Goal: Share content: Share content

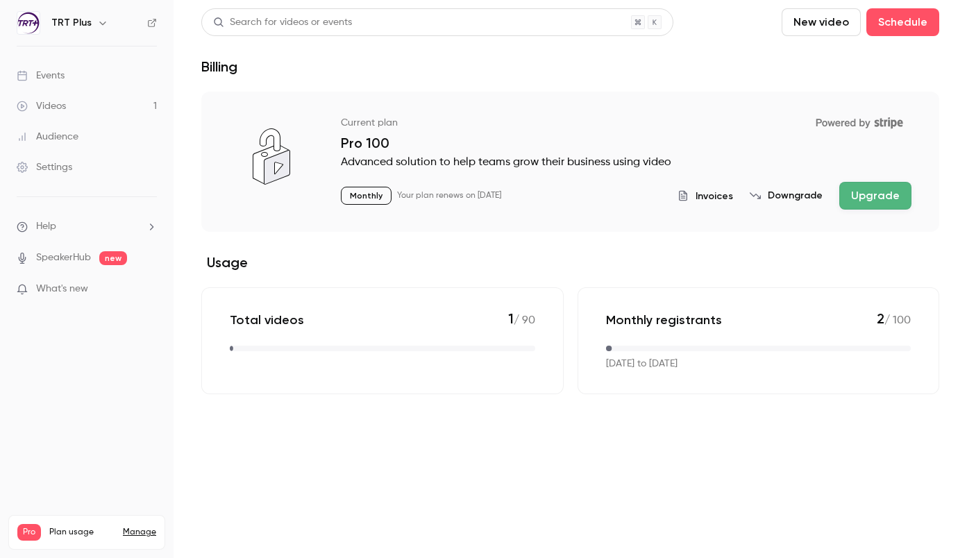
click at [66, 106] on link "Videos 1" at bounding box center [87, 106] width 174 height 31
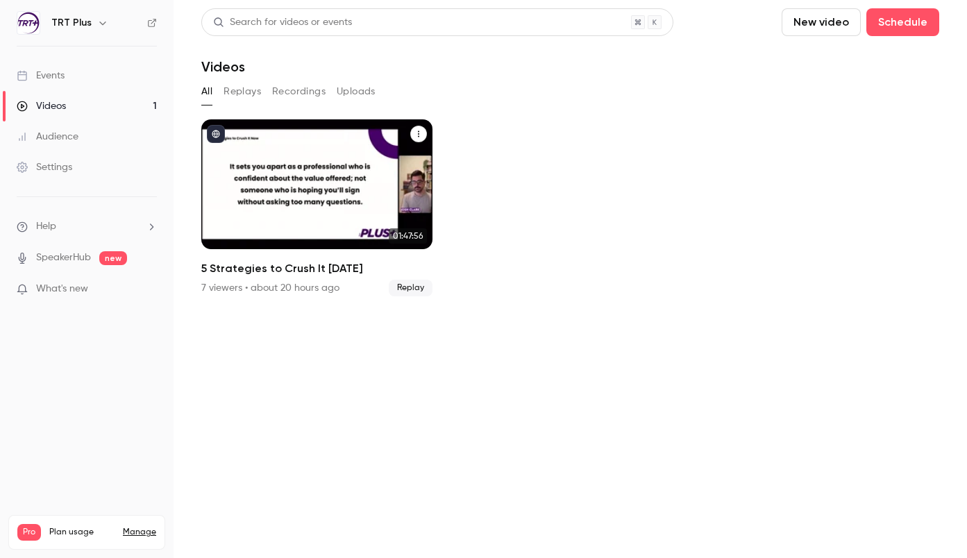
click at [298, 272] on h2 "5 Strategies to Crush It [DATE]" at bounding box center [316, 268] width 231 height 17
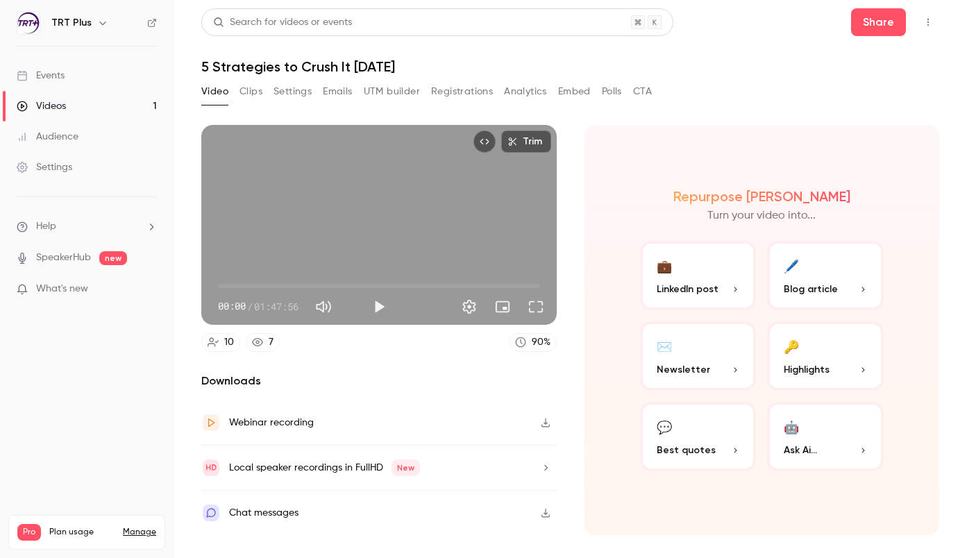
click at [256, 92] on button "Clips" at bounding box center [251, 92] width 23 height 22
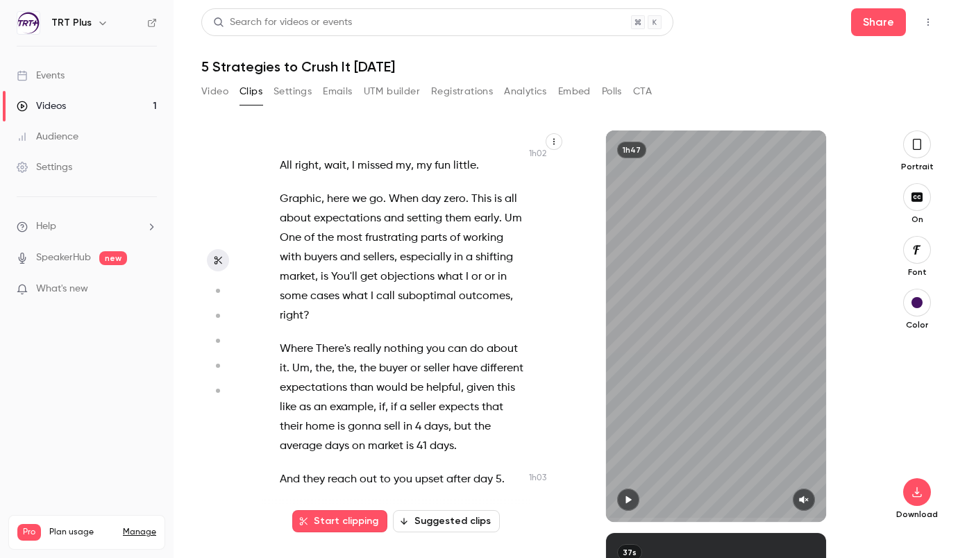
scroll to position [27209, 0]
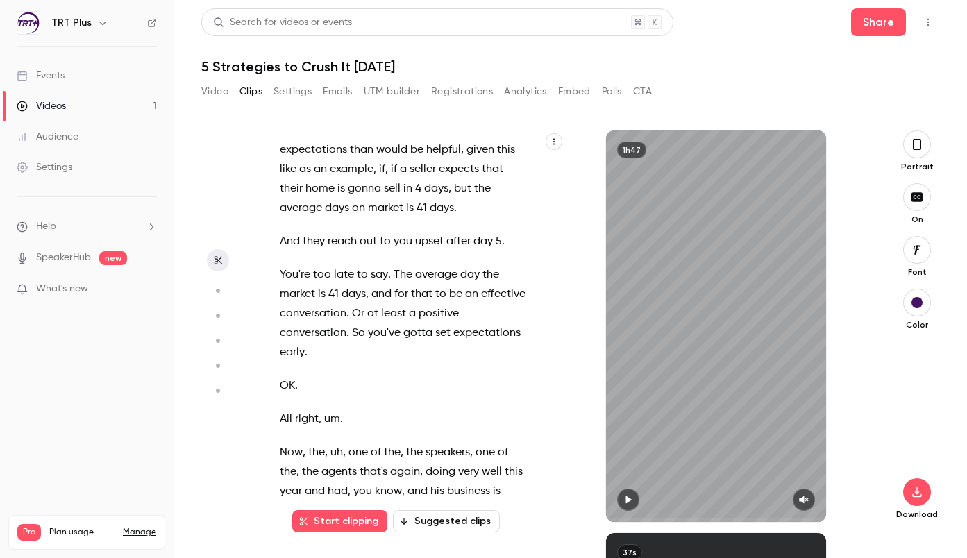
click at [446, 524] on button "Suggested clips" at bounding box center [446, 521] width 107 height 22
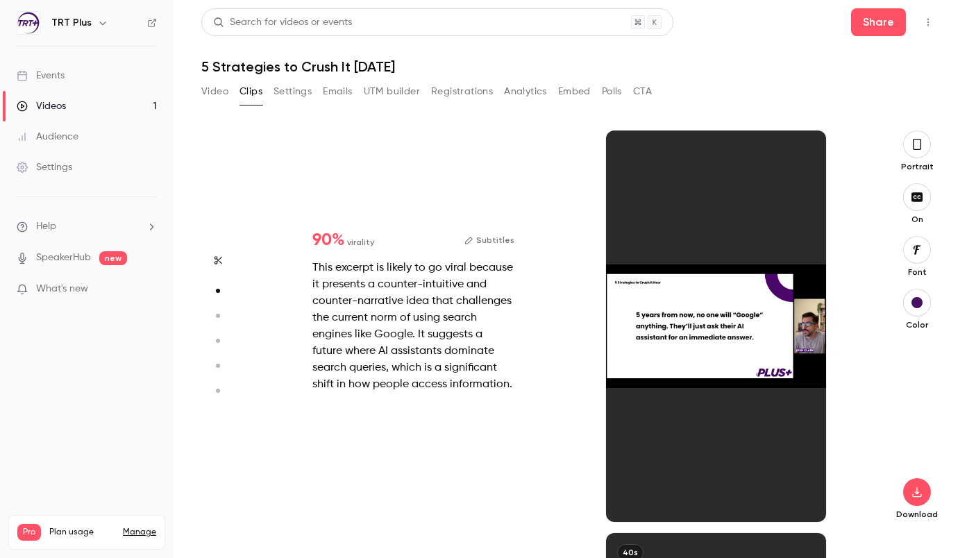
scroll to position [403, 0]
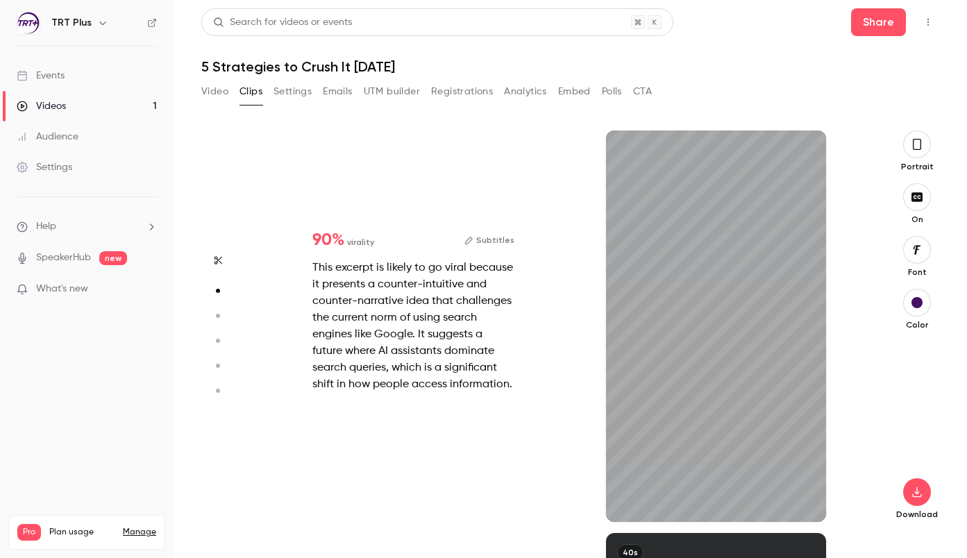
type input "***"
click at [66, 106] on link "Videos 1" at bounding box center [87, 106] width 174 height 31
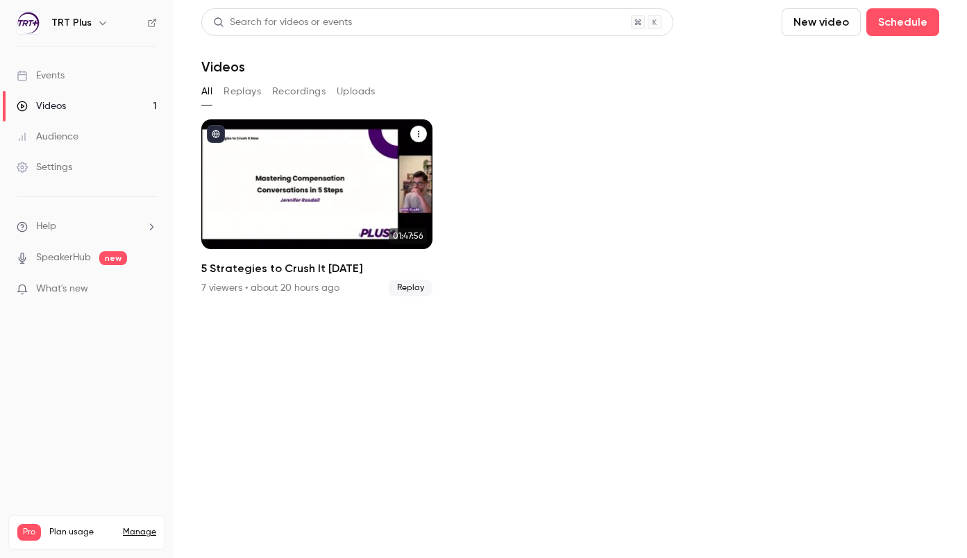
click at [401, 128] on div "5 Strategies to Crush It Today" at bounding box center [316, 184] width 231 height 130
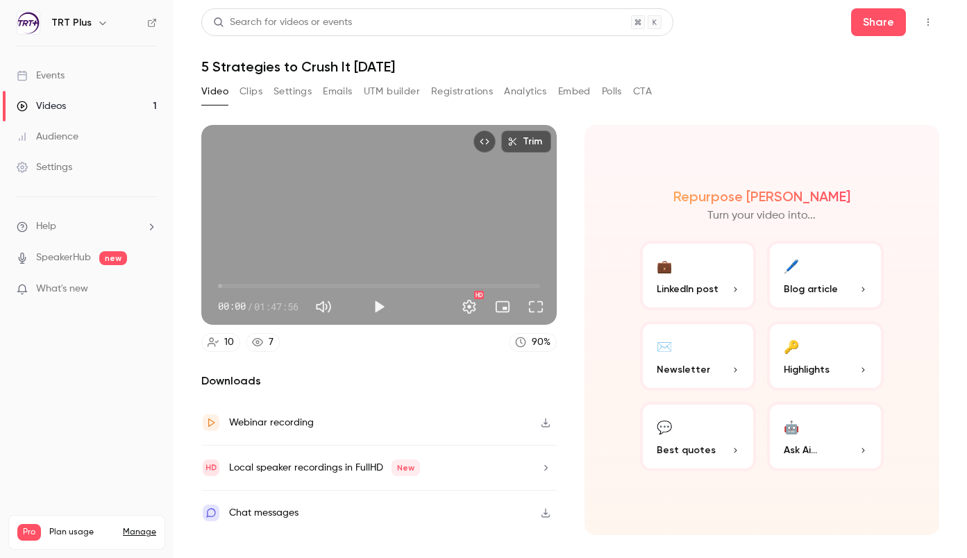
click at [298, 424] on div "Webinar recording" at bounding box center [271, 423] width 85 height 17
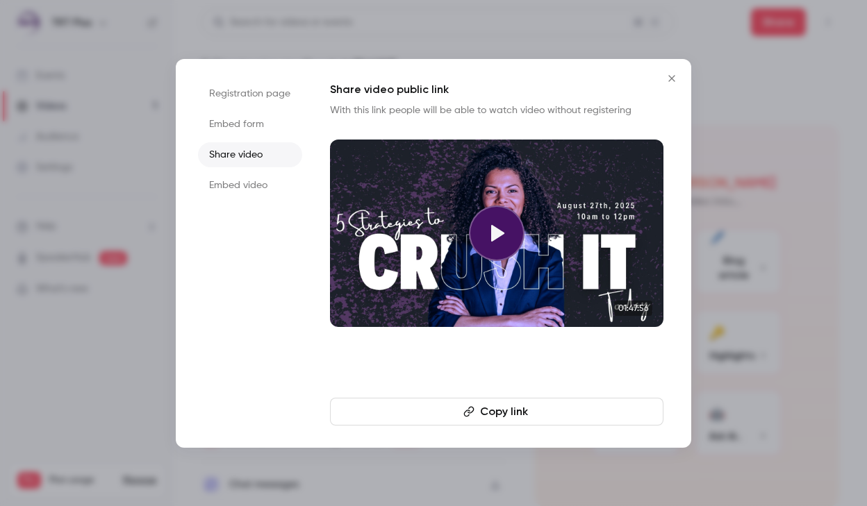
click at [292, 122] on li "Embed form" at bounding box center [250, 124] width 104 height 25
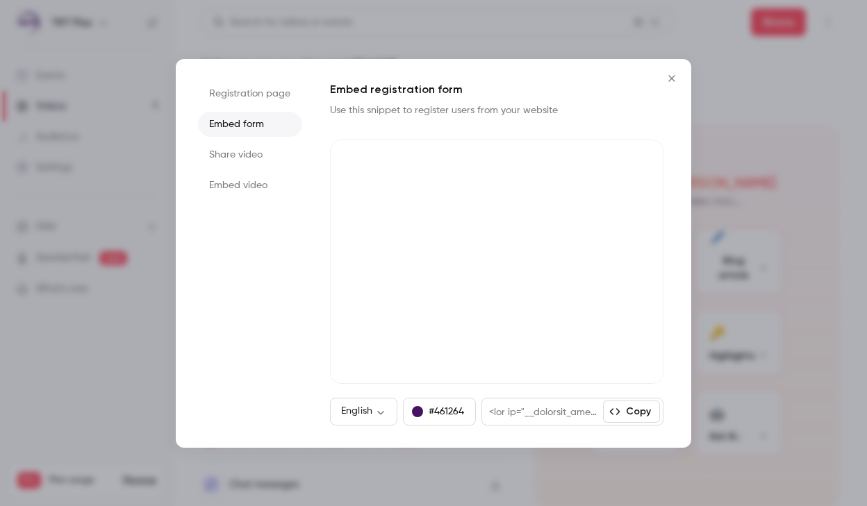
click at [269, 172] on ul "Registration page Embed form Share video Embed video" at bounding box center [250, 253] width 104 height 344
click at [267, 182] on li "Embed video" at bounding box center [250, 185] width 104 height 25
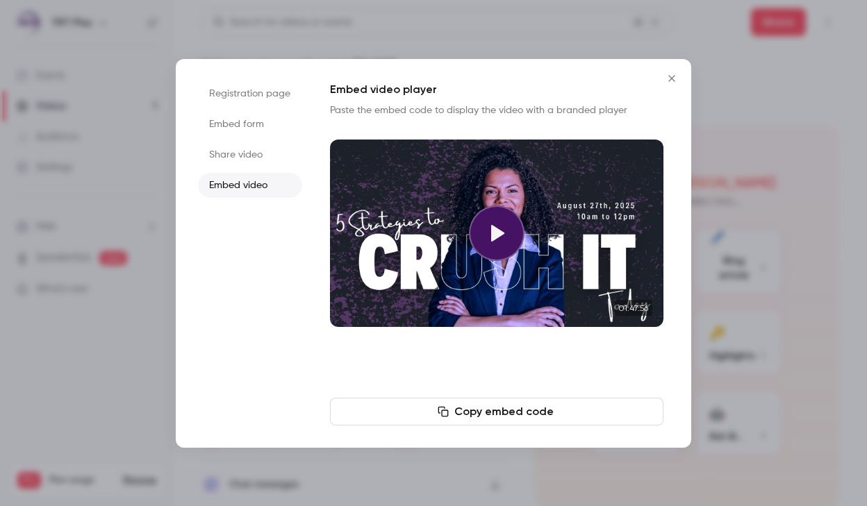
click at [528, 413] on button "Copy embed code" at bounding box center [496, 412] width 333 height 28
